Goal: Task Accomplishment & Management: Use online tool/utility

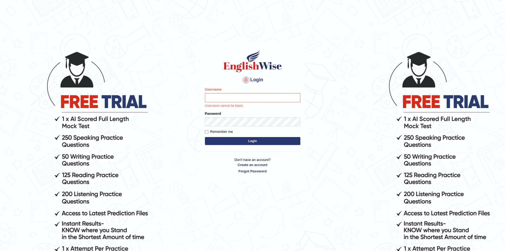
click at [213, 176] on div "Login Please fix the following errors: Username Username cannot be blank. Passw…" at bounding box center [253, 111] width 105 height 139
click at [220, 97] on input "Username" at bounding box center [253, 97] width 96 height 9
type input "Aditya1"
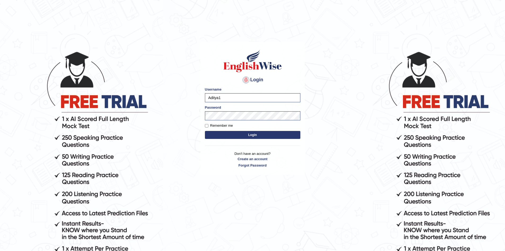
click at [236, 136] on button "Login" at bounding box center [253, 135] width 96 height 8
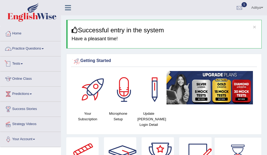
click at [45, 50] on link "Practice Questions" at bounding box center [30, 47] width 60 height 13
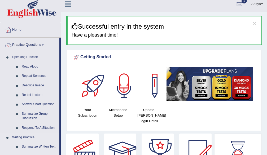
scroll to position [80, 0]
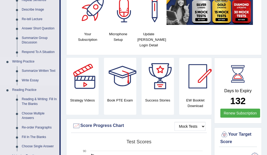
click at [33, 81] on link "Write Essay" at bounding box center [39, 81] width 40 height 10
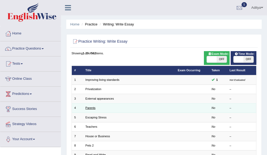
click at [90, 107] on link "Parents" at bounding box center [90, 107] width 10 height 3
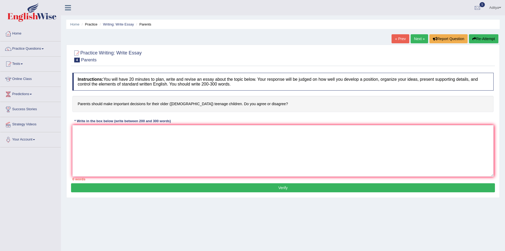
drag, startPoint x: 187, startPoint y: 79, endPoint x: 223, endPoint y: 81, distance: 36.1
click at [223, 81] on h4 "Instructions: You will have 20 minutes to plan, write and revise an essay about…" at bounding box center [283, 82] width 422 height 18
click at [267, 80] on h4 "Instructions: You will have 20 minutes to plan, write and revise an essay about…" at bounding box center [283, 82] width 422 height 18
click at [201, 136] on textarea at bounding box center [283, 150] width 422 height 51
type textarea "The Increasing influence of"
